Goal: Find specific page/section: Find specific page/section

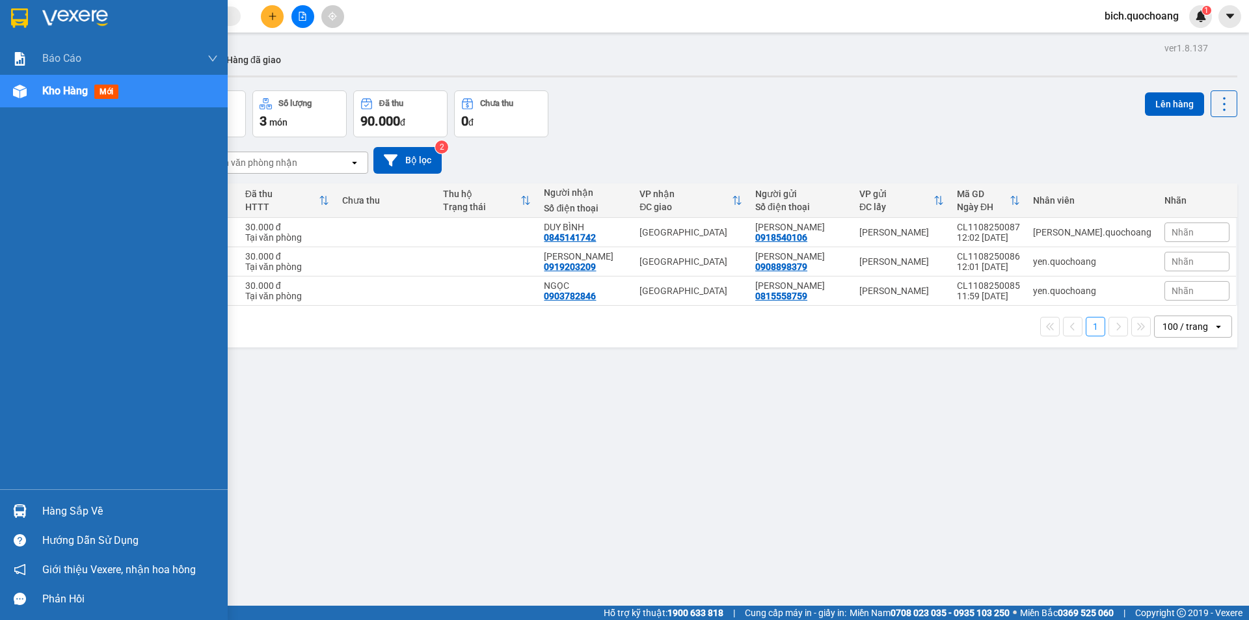
click at [42, 514] on div "Hàng sắp về" at bounding box center [114, 510] width 228 height 29
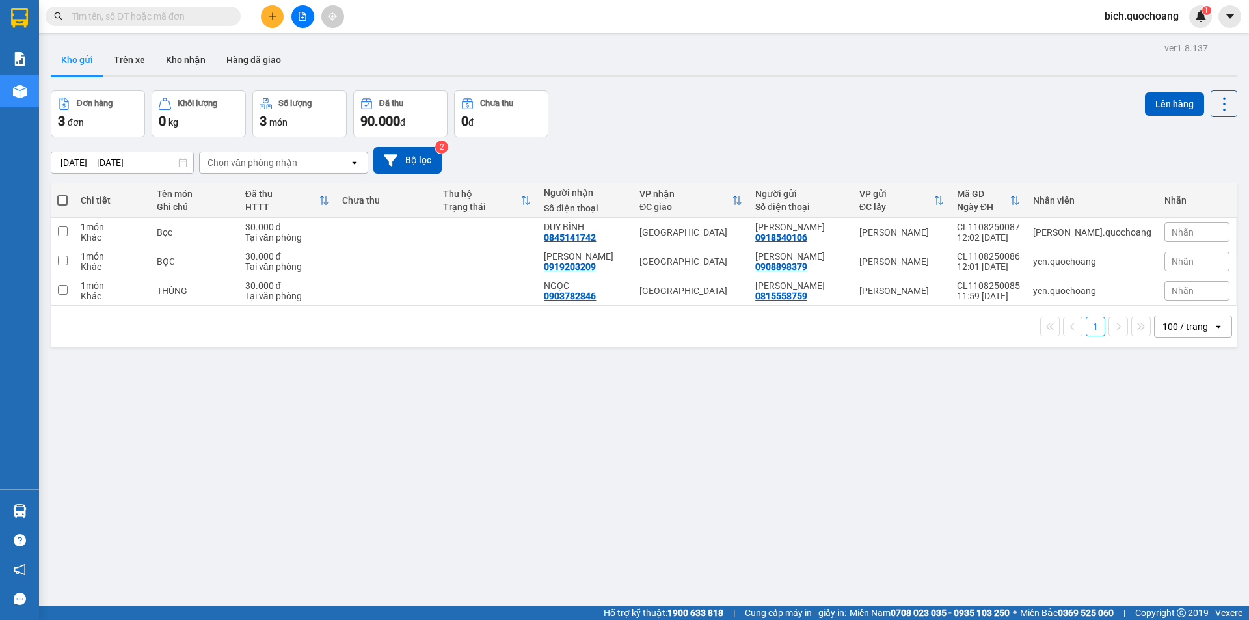
click at [691, 492] on section "Kết quả tìm kiếm ( 0 ) Bộ lọc No Data bich.quochoang 1 Báo cáo Báo cáo dòng tiề…" at bounding box center [624, 310] width 1249 height 620
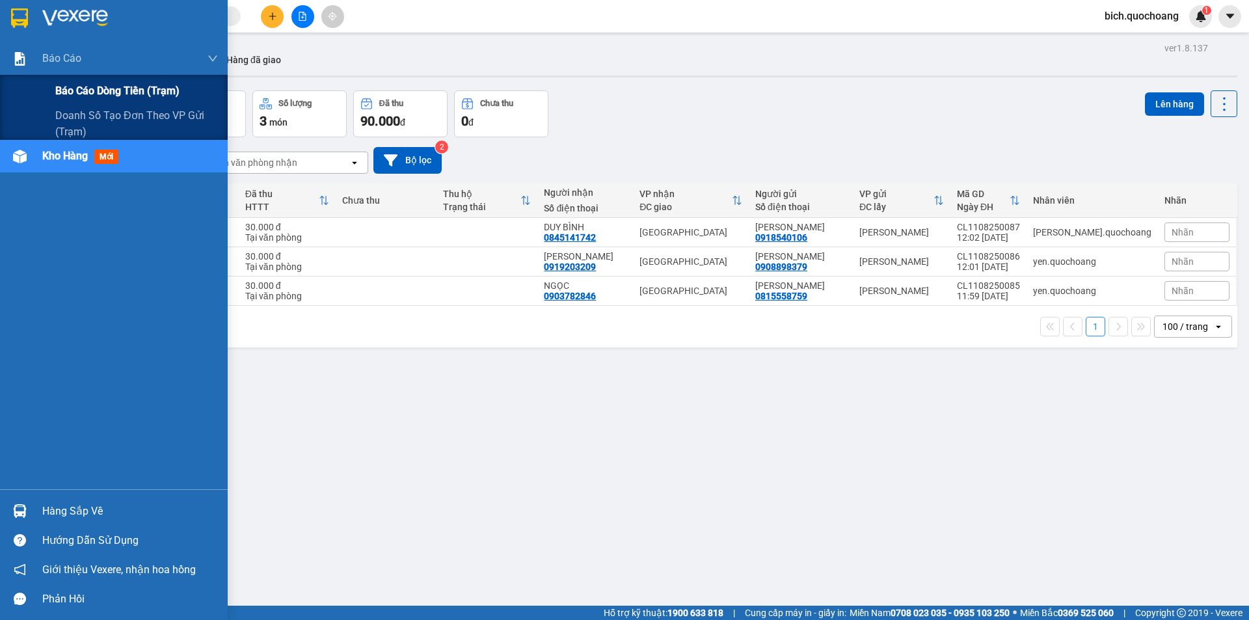
click at [104, 92] on span "Báo cáo dòng tiền (trạm)" at bounding box center [117, 91] width 124 height 16
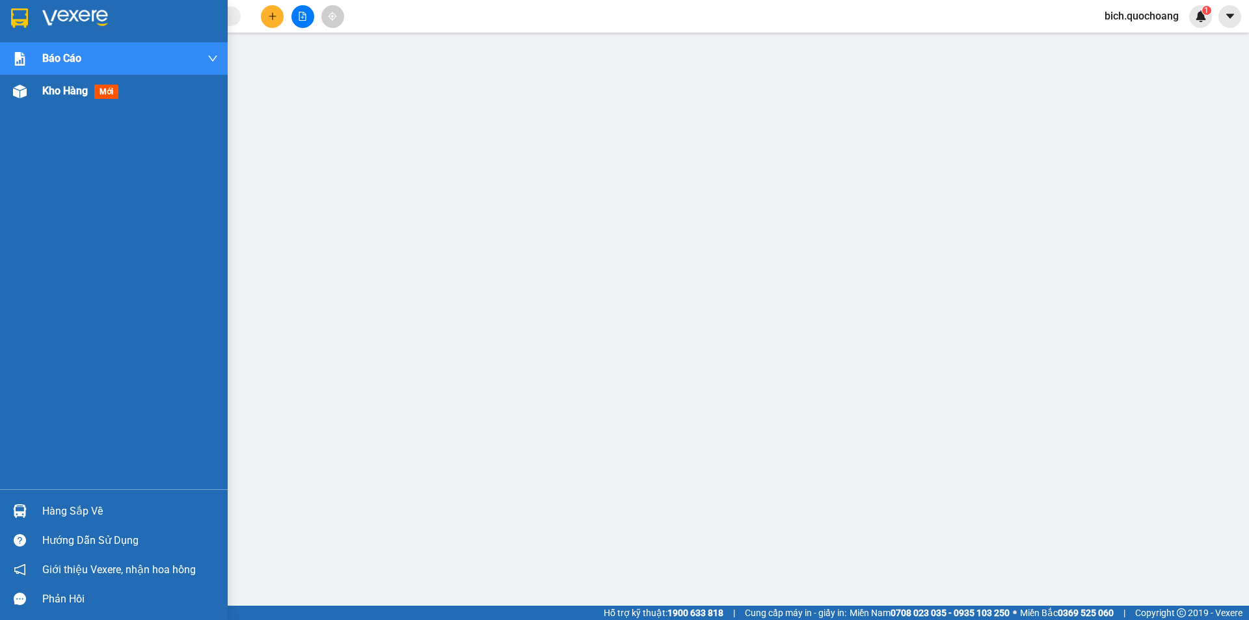
click at [74, 91] on span "Kho hàng" at bounding box center [65, 91] width 46 height 12
